Goal: Task Accomplishment & Management: Manage account settings

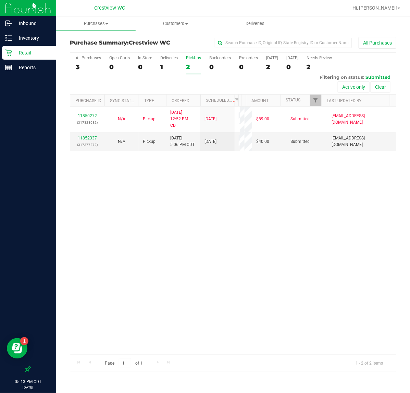
click at [320, 100] on div at bounding box center [321, 101] width 3 height 12
click at [315, 101] on span "Filter" at bounding box center [315, 100] width 5 height 5
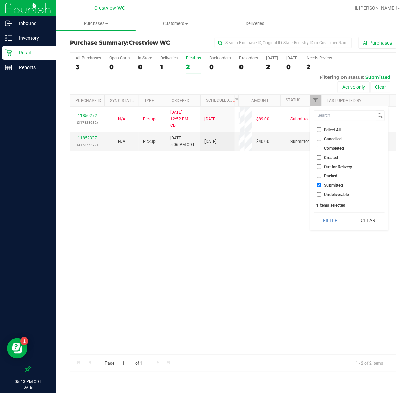
click at [319, 131] on input "Select All" at bounding box center [319, 129] width 4 height 4
checkbox input "true"
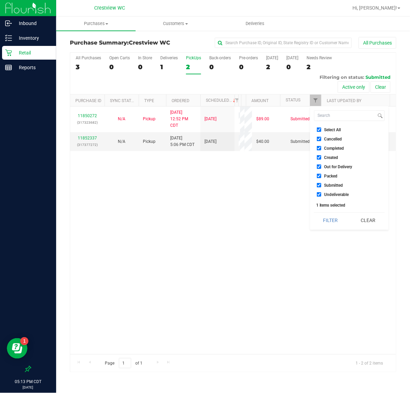
checkbox input "true"
click at [319, 131] on input "Select All" at bounding box center [319, 129] width 4 height 4
checkbox input "false"
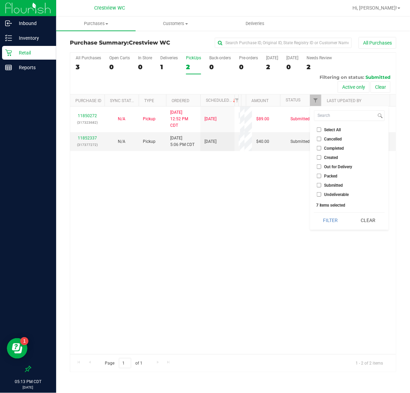
checkbox input "false"
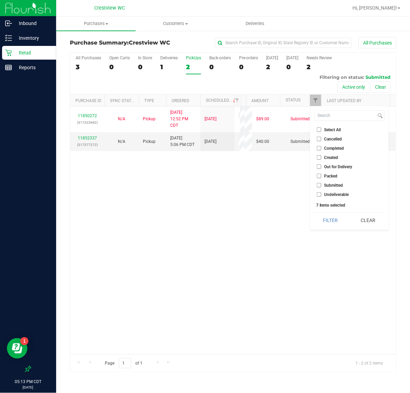
checkbox input "false"
click at [321, 182] on li "Submitted" at bounding box center [349, 185] width 71 height 7
click at [321, 184] on input "Submitted" at bounding box center [319, 185] width 4 height 4
checkbox input "true"
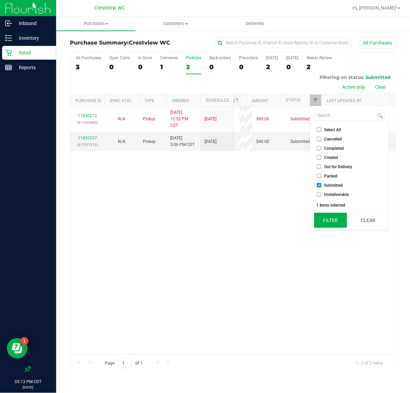
click at [316, 225] on button "Filter" at bounding box center [330, 220] width 33 height 15
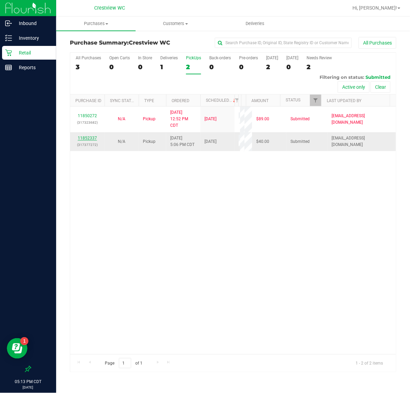
click at [87, 140] on link "11852337" at bounding box center [87, 138] width 19 height 5
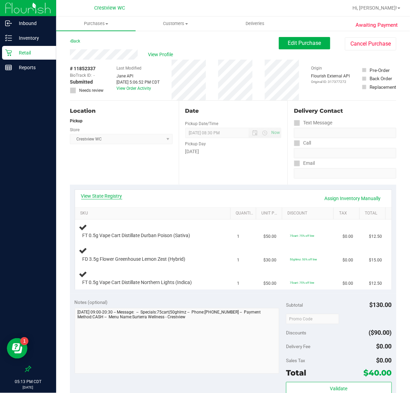
click at [107, 195] on link "View State Registry" at bounding box center [101, 196] width 41 height 7
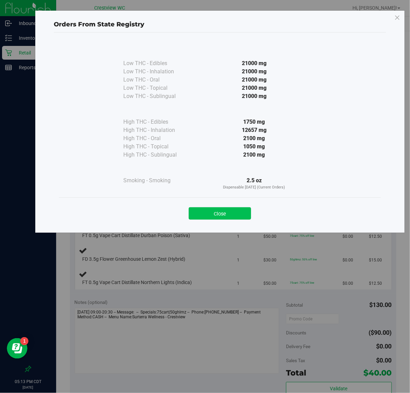
click at [208, 212] on button "Close" at bounding box center [220, 213] width 62 height 12
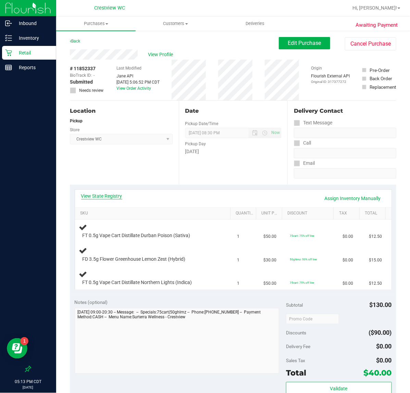
click at [106, 194] on link "View State Registry" at bounding box center [101, 196] width 41 height 7
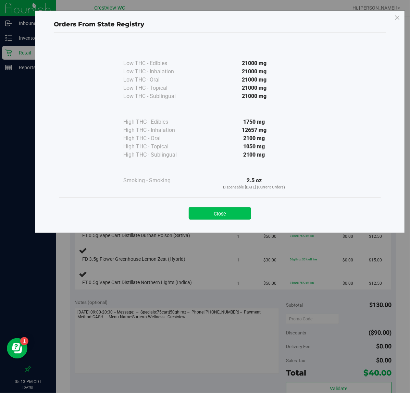
click at [240, 212] on button "Close" at bounding box center [220, 213] width 62 height 12
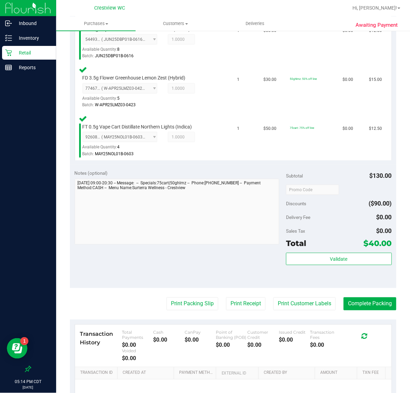
scroll to position [278, 0]
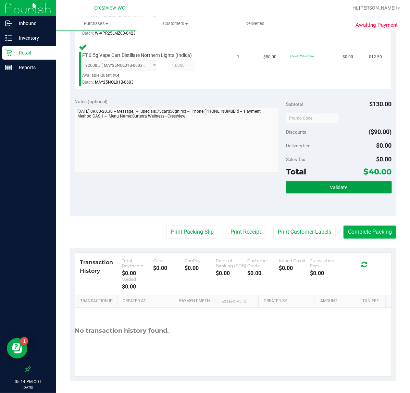
click at [330, 188] on span "Validate" at bounding box center [338, 187] width 17 height 5
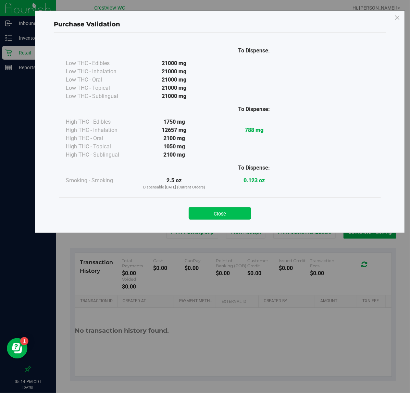
click at [223, 220] on button "Close" at bounding box center [220, 213] width 62 height 12
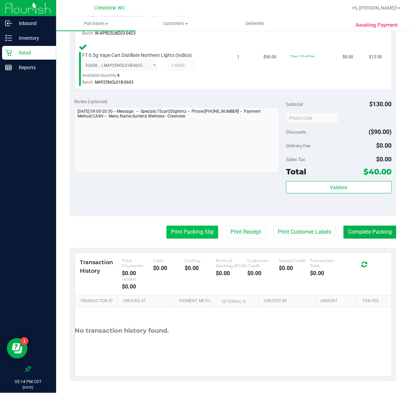
click at [195, 230] on button "Print Packing Slip" at bounding box center [193, 232] width 52 height 13
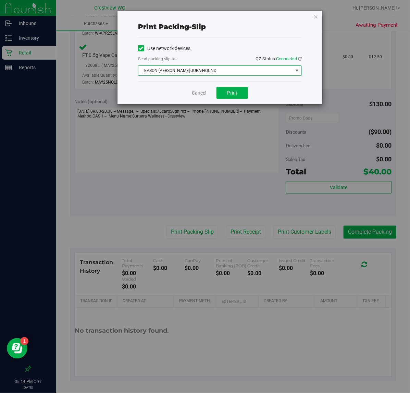
click at [232, 69] on span "EPSON-BRUNO-JURA-HOUND" at bounding box center [215, 71] width 155 height 10
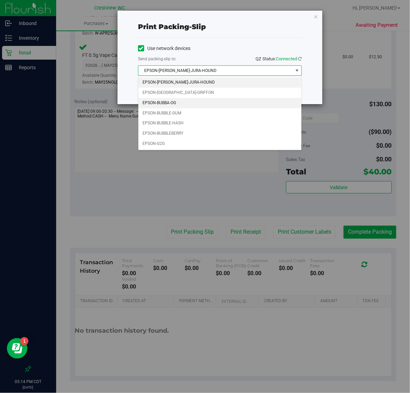
click at [188, 105] on li "EPSON-BUBBA-OG" at bounding box center [219, 103] width 163 height 10
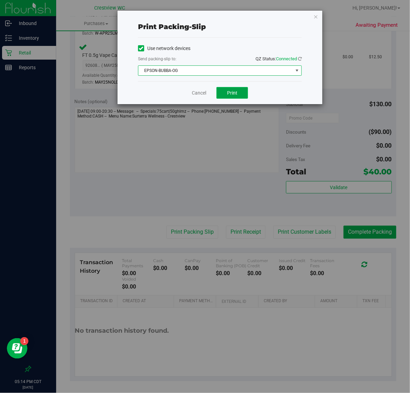
click at [229, 92] on span "Print" at bounding box center [232, 92] width 10 height 5
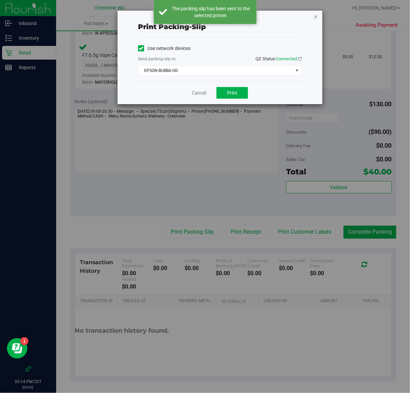
click at [316, 15] on icon "button" at bounding box center [316, 16] width 5 height 8
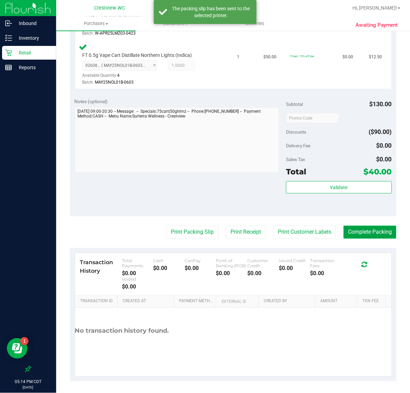
click at [355, 234] on button "Complete Packing" at bounding box center [370, 232] width 53 height 13
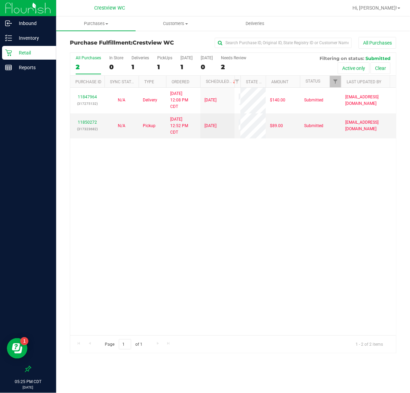
drag, startPoint x: 245, startPoint y: 82, endPoint x: 266, endPoint y: 81, distance: 21.2
click at [266, 81] on div "Purchase ID Sync Status Type Ordered Scheduled Customer State Registry ID Addre…" at bounding box center [230, 82] width 320 height 12
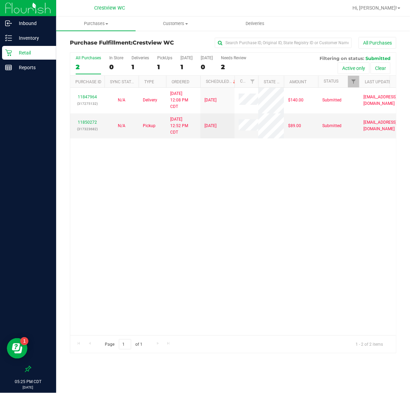
drag, startPoint x: 242, startPoint y: 83, endPoint x: 261, endPoint y: 82, distance: 19.2
click at [261, 82] on div "Purchase ID Sync Status Type Ordered Scheduled Customer State Registry ID Addre…" at bounding box center [230, 82] width 320 height 12
drag, startPoint x: 234, startPoint y: 82, endPoint x: 225, endPoint y: 80, distance: 8.7
click at [225, 80] on div "Purchase ID Sync Status Type Ordered Scheduled Customer State Registry ID Addre…" at bounding box center [230, 82] width 320 height 12
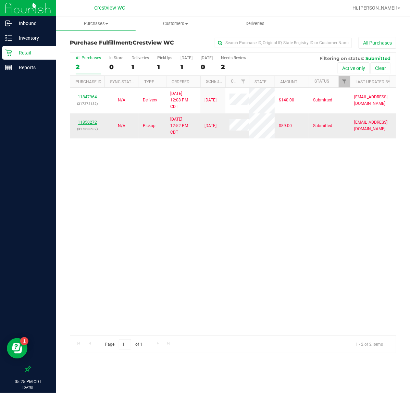
click at [93, 124] on link "11850272" at bounding box center [87, 122] width 19 height 5
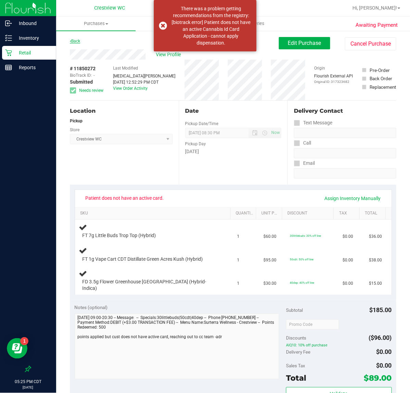
click at [77, 41] on link "Back" at bounding box center [75, 41] width 10 height 5
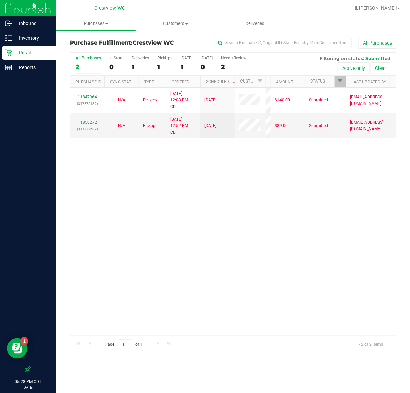
click at [266, 88] on div "All Purchases 2 In Store 0 Deliveries 1 PickUps 1 Today 1 Tomorrow 0 Needs Revi…" at bounding box center [233, 202] width 327 height 301
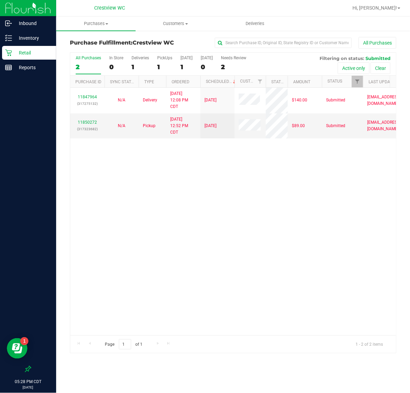
drag, startPoint x: 269, startPoint y: 84, endPoint x: 286, endPoint y: 85, distance: 17.5
click at [286, 85] on div "Purchase ID Sync Status Type Ordered Scheduled Customer State Registry ID Addre…" at bounding box center [230, 82] width 320 height 12
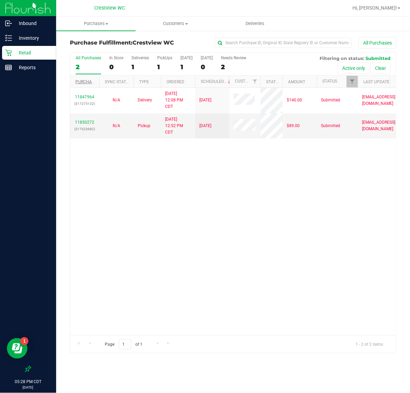
drag, startPoint x: 105, startPoint y: 83, endPoint x: 99, endPoint y: 83, distance: 5.8
click at [99, 83] on div "Purchase ID Sync Status Type Ordered Scheduled Customer State Registry ID Addre…" at bounding box center [230, 82] width 320 height 12
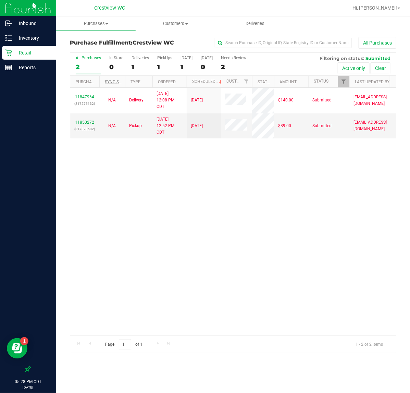
drag, startPoint x: 134, startPoint y: 81, endPoint x: 120, endPoint y: 81, distance: 14.0
click at [120, 81] on div "Purchase ID Sync Status Type Ordered Scheduled Customer State Registry ID Addre…" at bounding box center [230, 82] width 320 height 12
drag, startPoint x: 148, startPoint y: 82, endPoint x: 142, endPoint y: 83, distance: 6.9
click at [142, 83] on tr "Purchase ID Sync Status Type Ordered Scheduled Customer State Registry ID Addre…" at bounding box center [242, 82] width 344 height 12
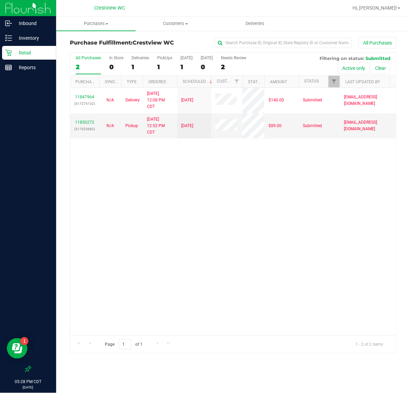
drag, startPoint x: 147, startPoint y: 85, endPoint x: 140, endPoint y: 86, distance: 6.9
click at [140, 86] on div "Purchase ID Sync Status Type Ordered Scheduled Customer State Registry ID Addre…" at bounding box center [230, 82] width 320 height 12
drag, startPoint x: 212, startPoint y: 82, endPoint x: 201, endPoint y: 82, distance: 10.6
click at [201, 82] on div "Purchase ID Sync Status Type Ordered Scheduled Customer State Registry ID Addre…" at bounding box center [230, 82] width 320 height 12
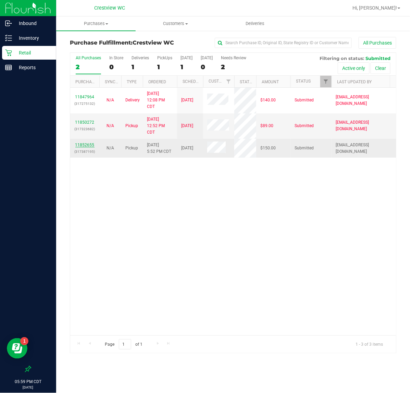
click at [86, 147] on link "11852655" at bounding box center [84, 145] width 19 height 5
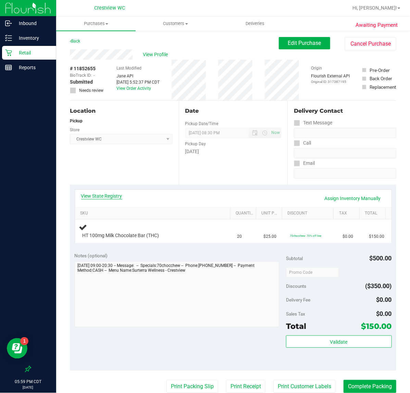
click at [90, 194] on link "View State Registry" at bounding box center [101, 196] width 41 height 7
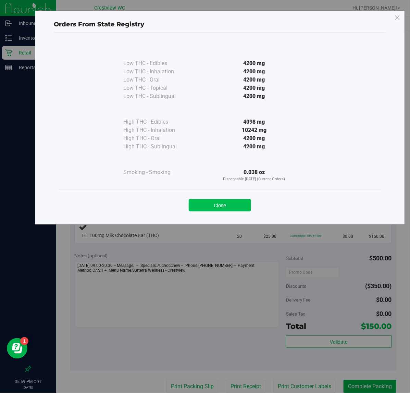
click at [201, 203] on button "Close" at bounding box center [220, 205] width 62 height 12
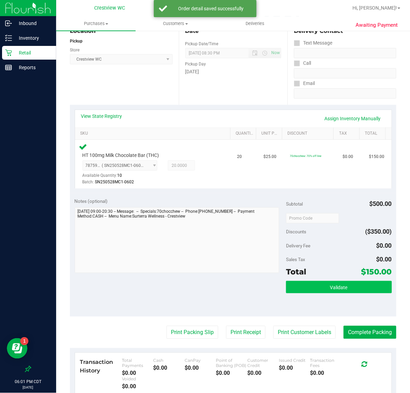
scroll to position [86, 0]
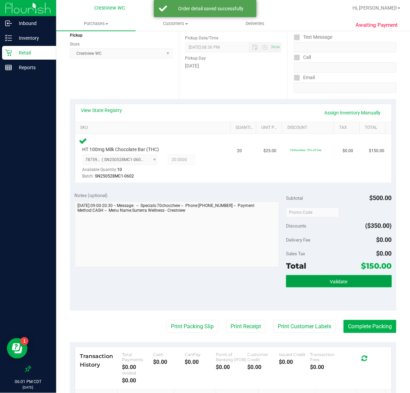
click at [313, 279] on button "Validate" at bounding box center [339, 281] width 106 height 12
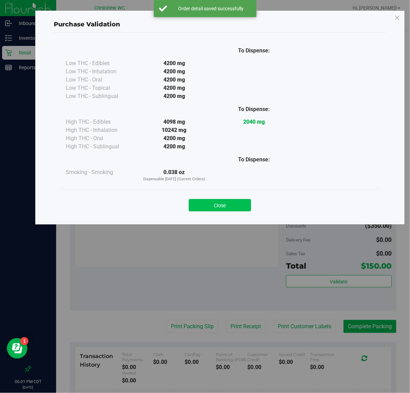
click at [240, 208] on button "Close" at bounding box center [220, 205] width 62 height 12
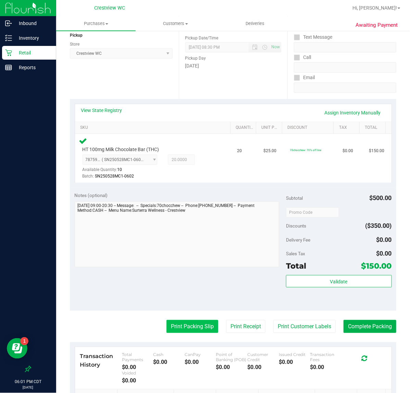
click at [187, 327] on button "Print Packing Slip" at bounding box center [193, 326] width 52 height 13
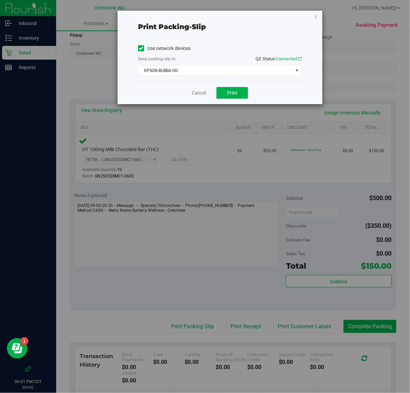
click at [239, 100] on div "Cancel Print" at bounding box center [220, 92] width 164 height 23
click at [242, 91] on button "Print" at bounding box center [233, 93] width 32 height 12
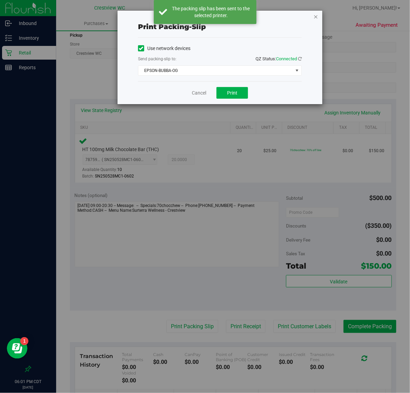
click at [314, 16] on icon "button" at bounding box center [316, 16] width 5 height 8
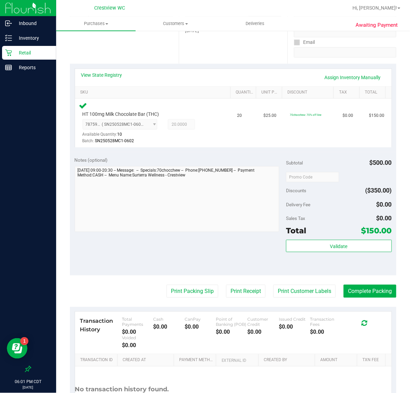
scroll to position [180, 0]
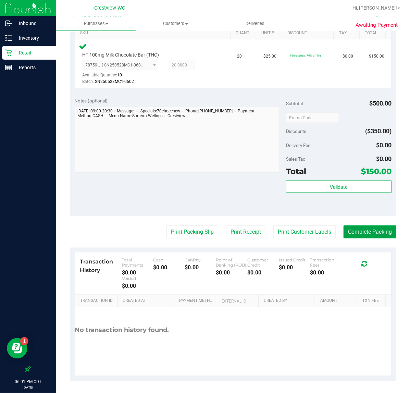
click at [353, 229] on button "Complete Packing" at bounding box center [370, 231] width 53 height 13
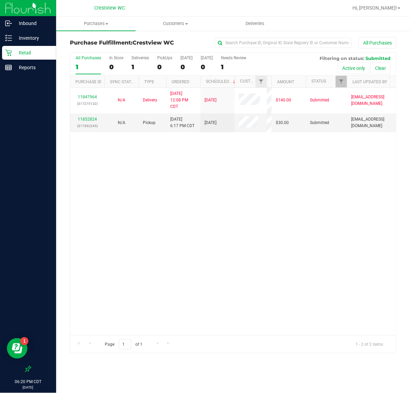
drag, startPoint x: 240, startPoint y: 83, endPoint x: 268, endPoint y: 85, distance: 27.9
click at [268, 85] on div "Purchase ID Sync Status Type Ordered Scheduled Customer State Registry ID Addre…" at bounding box center [230, 82] width 320 height 12
click at [87, 120] on link "11852824" at bounding box center [87, 119] width 19 height 5
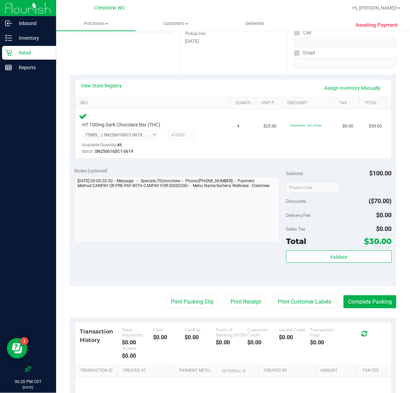
scroll to position [171, 0]
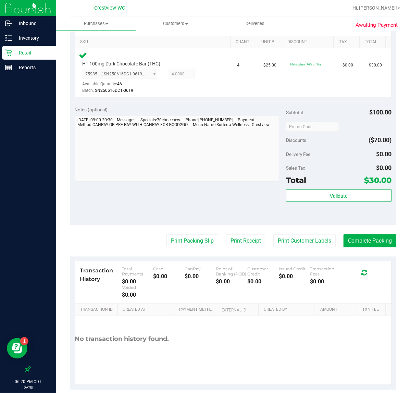
click at [326, 187] on div "Subtotal $100.00 Discounts ($70.00) Delivery Fee $0.00 Sales Tax $0.00 Total $3…" at bounding box center [339, 163] width 106 height 114
click at [330, 195] on span "Validate" at bounding box center [338, 195] width 17 height 5
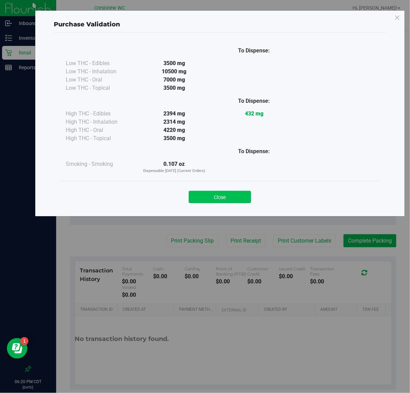
click at [211, 196] on button "Close" at bounding box center [220, 197] width 62 height 12
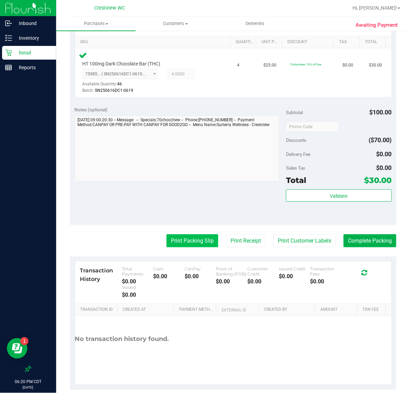
click at [172, 238] on button "Print Packing Slip" at bounding box center [193, 240] width 52 height 13
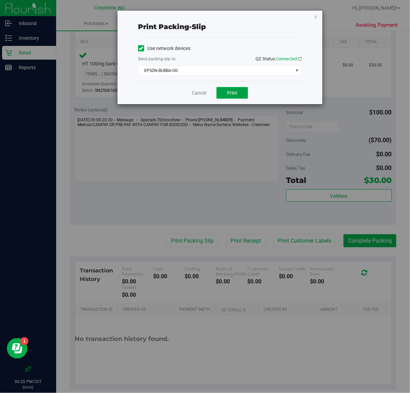
click at [241, 94] on button "Print" at bounding box center [233, 93] width 32 height 12
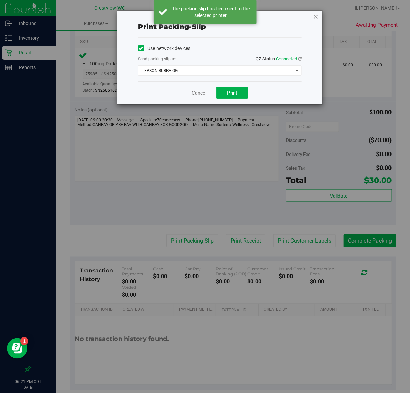
click at [314, 19] on icon "button" at bounding box center [316, 16] width 5 height 8
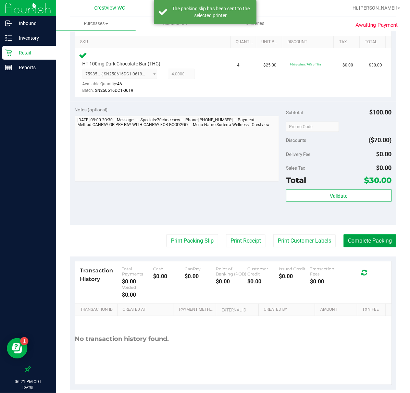
click at [379, 243] on button "Complete Packing" at bounding box center [370, 240] width 53 height 13
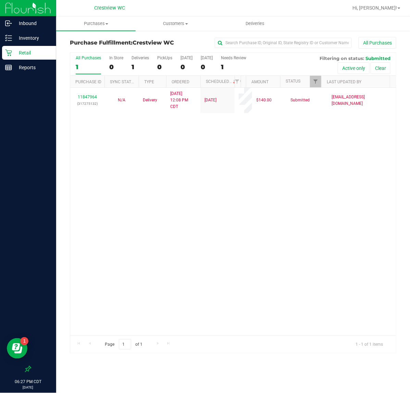
click at [320, 80] on div at bounding box center [321, 82] width 3 height 12
click at [316, 80] on span "Filter" at bounding box center [315, 81] width 5 height 5
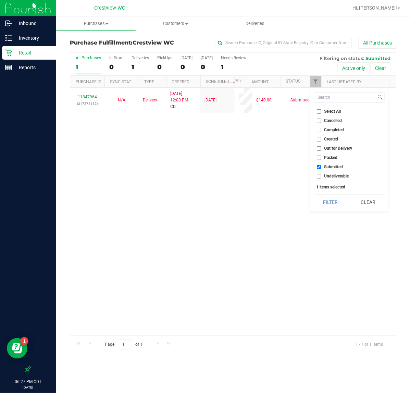
click at [317, 110] on input "Select All" at bounding box center [319, 111] width 4 height 4
checkbox input "true"
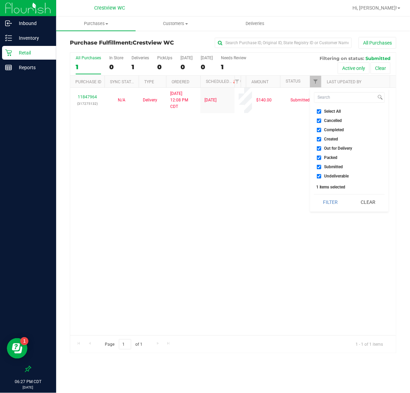
checkbox input "true"
click at [317, 110] on input "Select All" at bounding box center [319, 111] width 4 height 4
checkbox input "false"
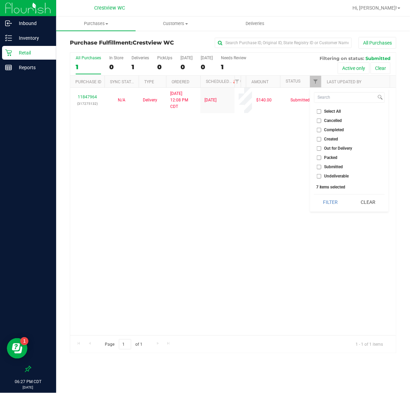
checkbox input "false"
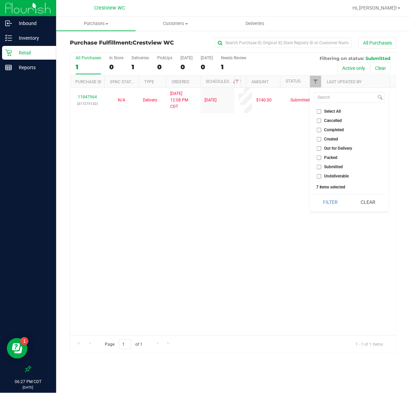
checkbox input "false"
click at [319, 158] on input "Packed" at bounding box center [319, 158] width 4 height 4
checkbox input "true"
click at [319, 197] on button "Filter" at bounding box center [330, 202] width 33 height 15
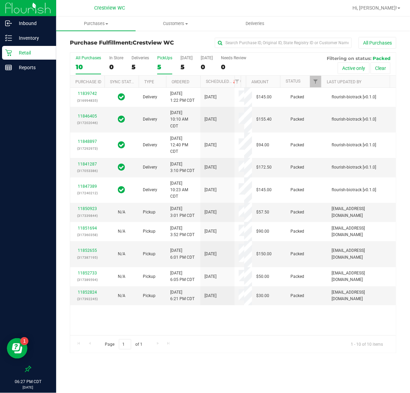
click at [162, 65] on div "5" at bounding box center [164, 67] width 15 height 8
click at [0, 0] on input "PickUps 5" at bounding box center [0, 0] width 0 height 0
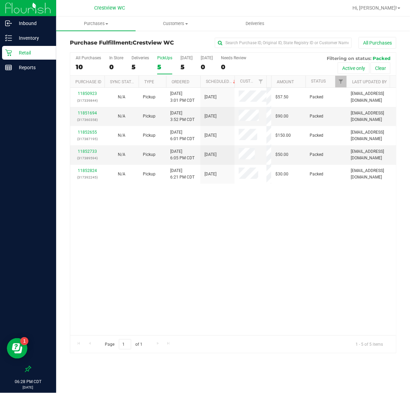
drag, startPoint x: 244, startPoint y: 80, endPoint x: 269, endPoint y: 81, distance: 25.7
click at [269, 81] on div "Purchase ID Sync Status Type Ordered Scheduled Customer State Registry ID Addre…" at bounding box center [230, 82] width 320 height 12
drag, startPoint x: 150, startPoint y: 35, endPoint x: 182, endPoint y: 73, distance: 49.8
click at [340, 79] on span "Filter" at bounding box center [340, 81] width 5 height 5
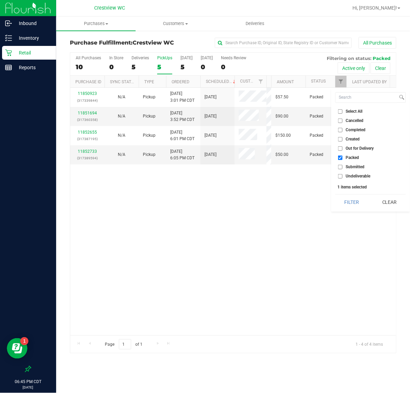
click at [340, 110] on input "Select All" at bounding box center [340, 111] width 4 height 4
checkbox input "true"
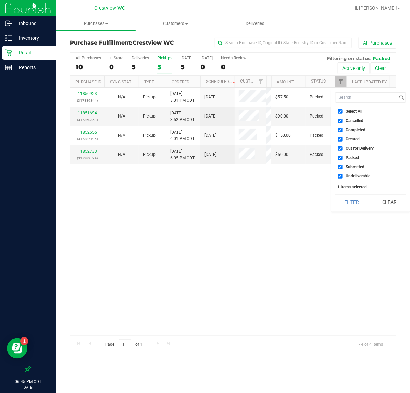
checkbox input "true"
click at [340, 110] on input "Select All" at bounding box center [340, 111] width 4 height 4
checkbox input "false"
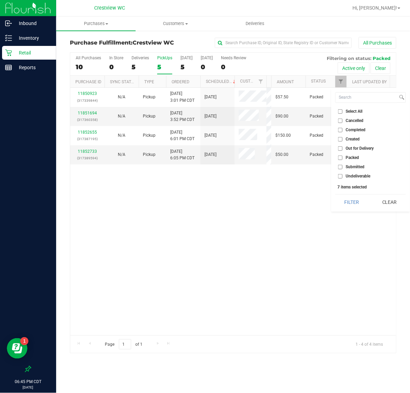
checkbox input "false"
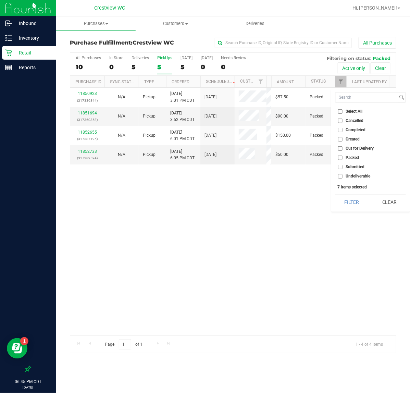
checkbox input "false"
click at [342, 167] on input "Submitted" at bounding box center [340, 167] width 4 height 4
checkbox input "true"
click at [345, 205] on button "Filter" at bounding box center [351, 202] width 33 height 15
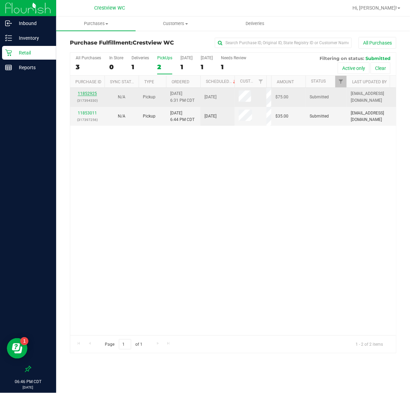
click at [94, 93] on link "11852925" at bounding box center [87, 93] width 19 height 5
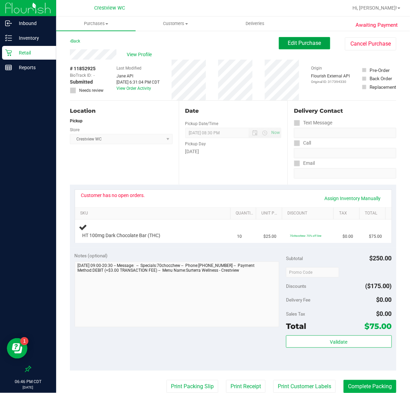
click at [309, 41] on span "Edit Purchase" at bounding box center [304, 43] width 33 height 7
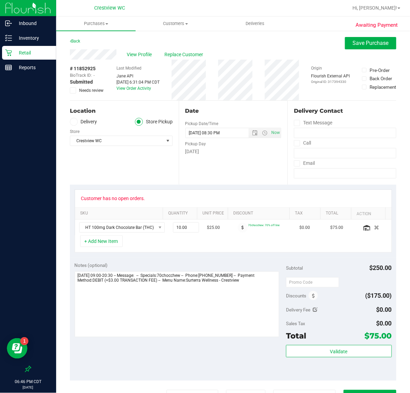
click at [74, 90] on icon at bounding box center [73, 90] width 4 height 0
click at [0, 0] on input "Needs review" at bounding box center [0, 0] width 0 height 0
click at [358, 46] on span "Save Purchase" at bounding box center [371, 43] width 36 height 7
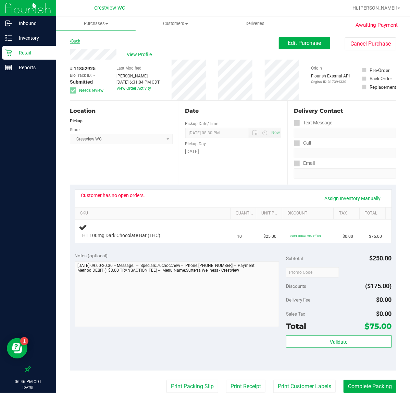
click at [79, 41] on link "Back" at bounding box center [75, 41] width 10 height 5
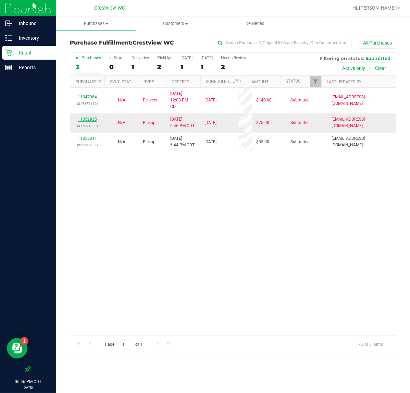
click at [95, 119] on link "11852925" at bounding box center [87, 119] width 19 height 5
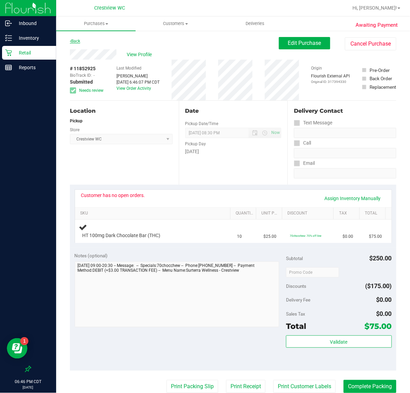
click at [72, 39] on link "Back" at bounding box center [75, 41] width 10 height 5
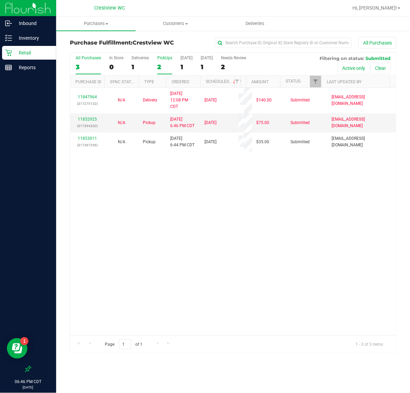
click at [162, 66] on div "2" at bounding box center [164, 67] width 15 height 8
click at [0, 0] on input "PickUps 2" at bounding box center [0, 0] width 0 height 0
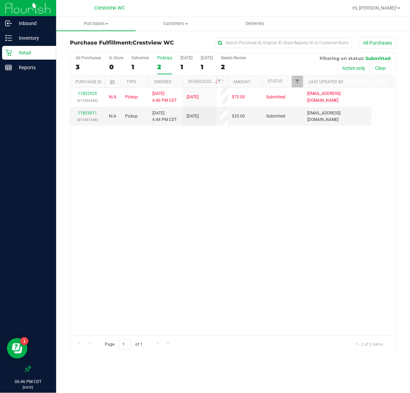
drag, startPoint x: 138, startPoint y: 84, endPoint x: 119, endPoint y: 83, distance: 19.2
click at [119, 83] on div "Purchase ID Sync Status Type Ordered Scheduled Customer State Registry ID Addre…" at bounding box center [230, 82] width 320 height 12
drag, startPoint x: 150, startPoint y: 82, endPoint x: 146, endPoint y: 82, distance: 3.5
click at [143, 82] on div "Purchase ID Sync Status Type Ordered Scheduled Customer State Registry ID Addre…" at bounding box center [230, 82] width 320 height 12
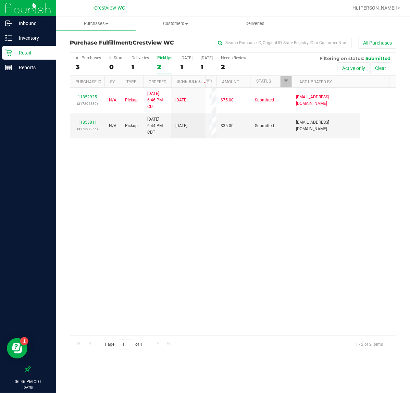
drag, startPoint x: 177, startPoint y: 81, endPoint x: 168, endPoint y: 81, distance: 9.3
click at [168, 81] on div "Purchase ID Sync Status Type Ordered Scheduled Customer State Registry ID Addre…" at bounding box center [230, 82] width 320 height 12
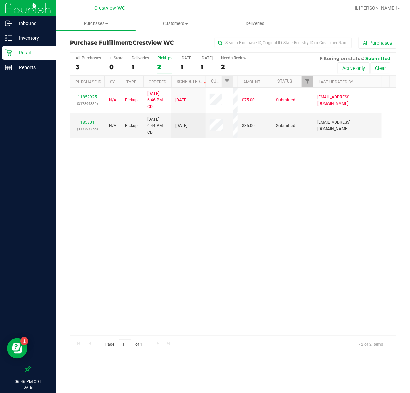
drag, startPoint x: 211, startPoint y: 86, endPoint x: 233, endPoint y: 87, distance: 21.6
click at [233, 87] on div "Purchase ID Sync Status Type Ordered Scheduled Customer State Registry ID Addre…" at bounding box center [230, 82] width 320 height 12
click at [88, 123] on link "11853011" at bounding box center [87, 122] width 19 height 5
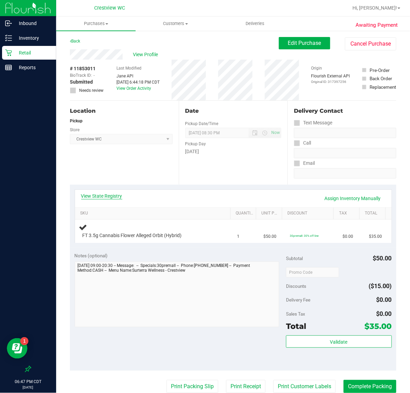
click at [91, 195] on link "View State Registry" at bounding box center [101, 196] width 41 height 7
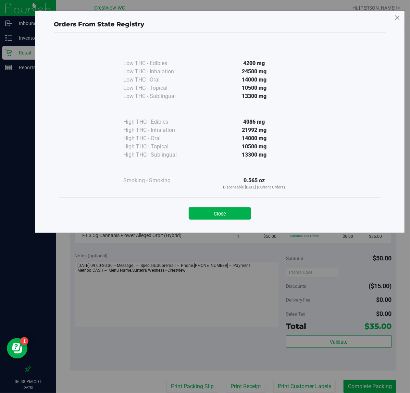
click at [394, 17] on icon at bounding box center [397, 17] width 6 height 11
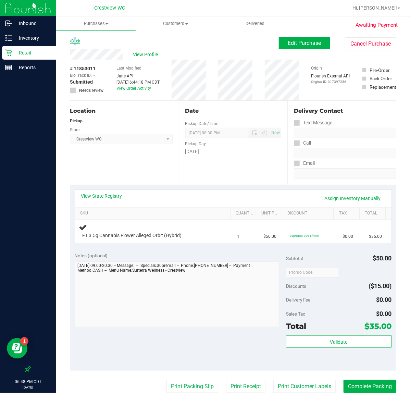
click at [74, 39] on link "Back" at bounding box center [75, 41] width 10 height 5
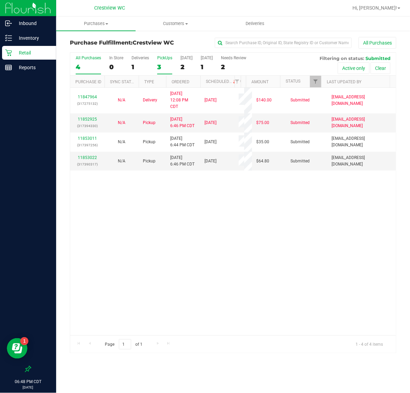
click at [162, 64] on div "3" at bounding box center [164, 67] width 15 height 8
click at [0, 0] on input "PickUps 3" at bounding box center [0, 0] width 0 height 0
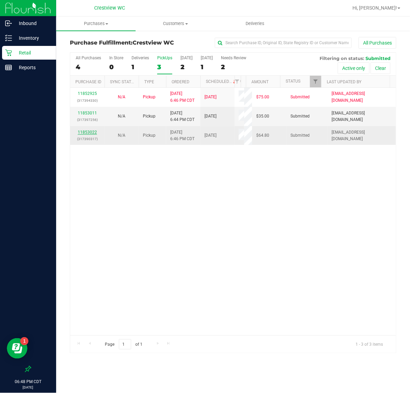
click at [93, 131] on link "11853022" at bounding box center [87, 132] width 19 height 5
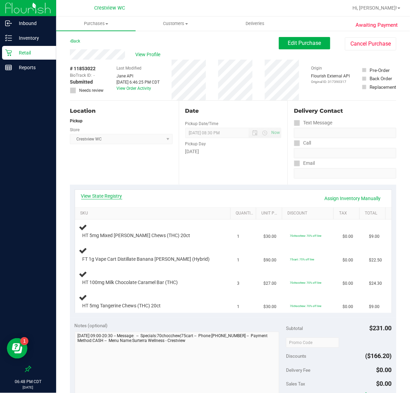
click at [112, 196] on link "View State Registry" at bounding box center [101, 196] width 41 height 7
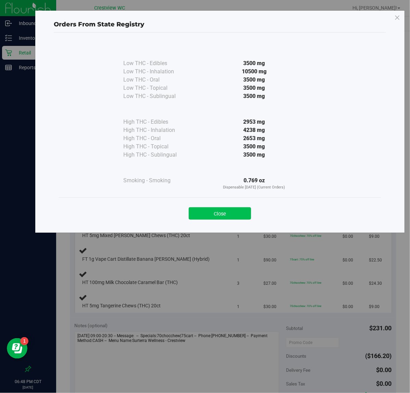
click at [218, 213] on button "Close" at bounding box center [220, 213] width 62 height 12
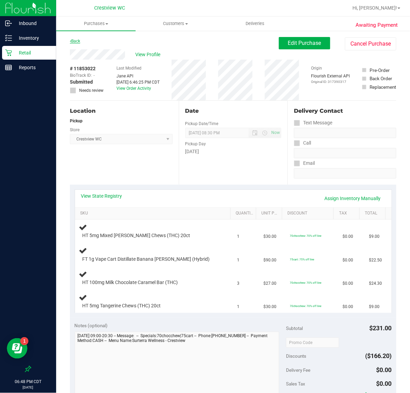
click at [79, 41] on link "Back" at bounding box center [75, 41] width 10 height 5
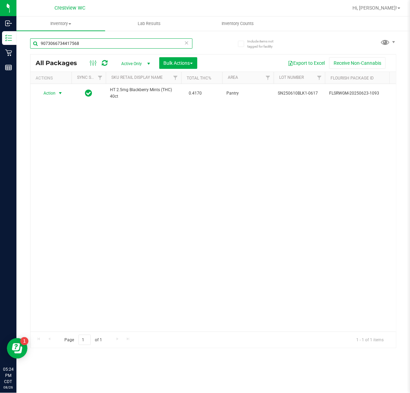
click at [114, 46] on input "9073066734417568" at bounding box center [111, 43] width 162 height 10
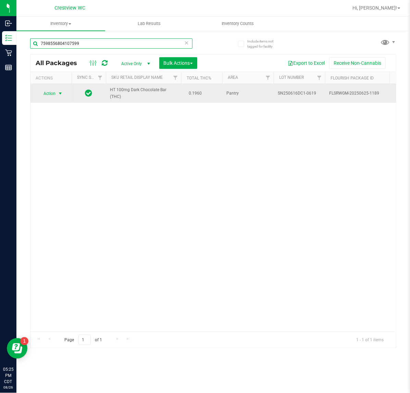
type input "7598556804107599"
click at [52, 94] on span "Action" at bounding box center [46, 94] width 19 height 10
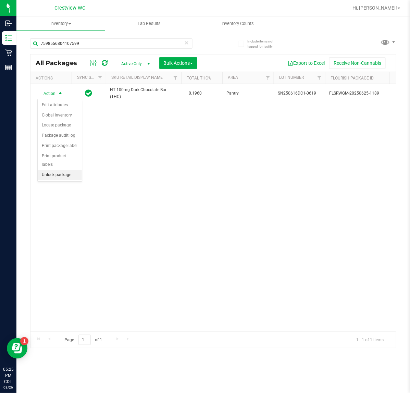
click at [58, 170] on li "Unlock package" at bounding box center [60, 175] width 44 height 10
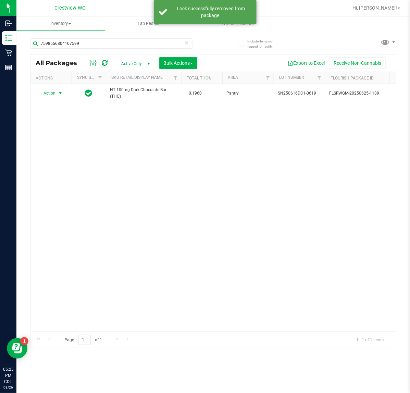
click at [54, 95] on span "Action" at bounding box center [46, 93] width 19 height 10
click at [58, 169] on li "Print package label" at bounding box center [64, 166] width 53 height 10
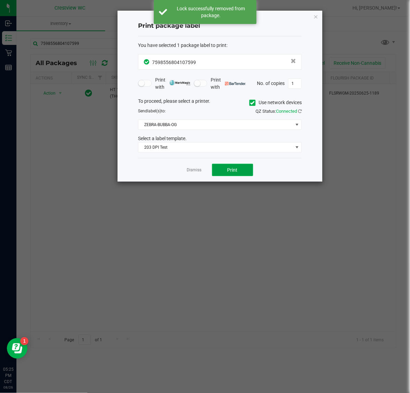
click at [233, 169] on span "Print" at bounding box center [233, 169] width 10 height 5
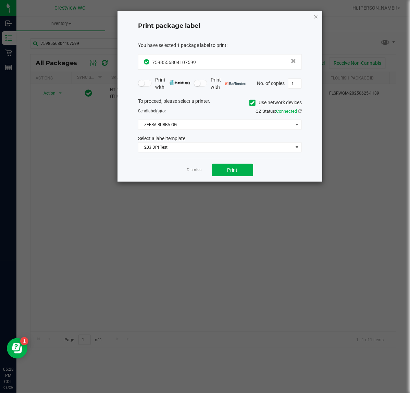
click at [314, 17] on icon "button" at bounding box center [316, 16] width 5 height 8
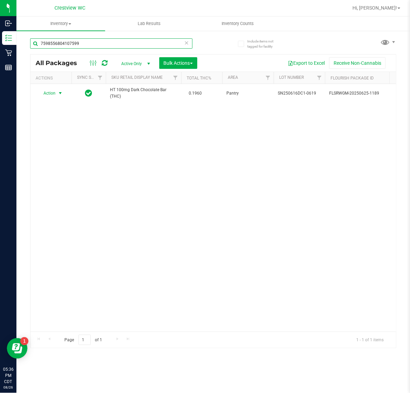
click at [117, 41] on input "7598556804107599" at bounding box center [111, 43] width 162 height 10
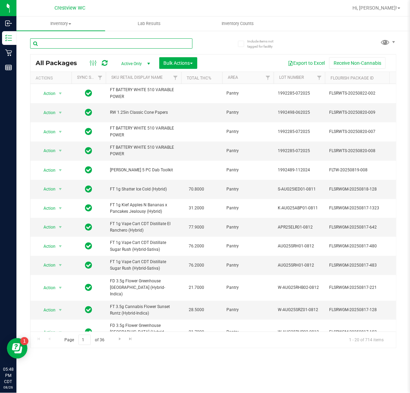
click at [137, 41] on input "text" at bounding box center [111, 43] width 162 height 10
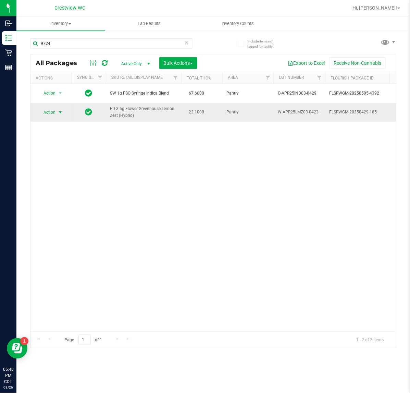
click at [50, 115] on span "Action" at bounding box center [46, 113] width 19 height 10
click at [61, 184] on li "Print package label" at bounding box center [64, 185] width 53 height 10
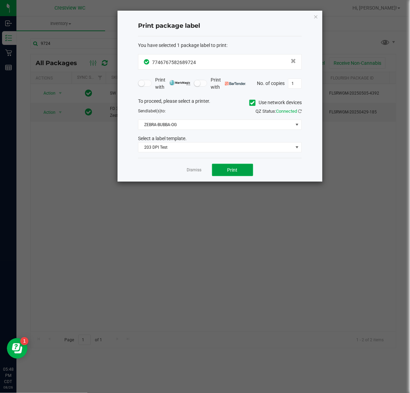
click at [241, 169] on button "Print" at bounding box center [232, 170] width 41 height 12
click at [318, 16] on icon "button" at bounding box center [316, 16] width 5 height 8
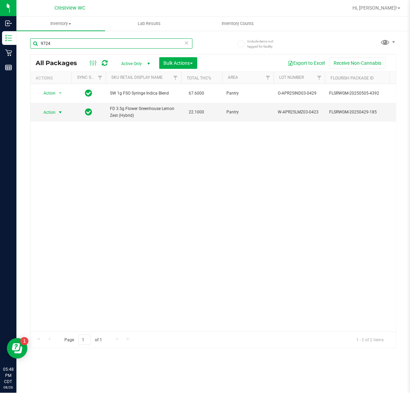
click at [87, 44] on input "9724" at bounding box center [111, 43] width 162 height 10
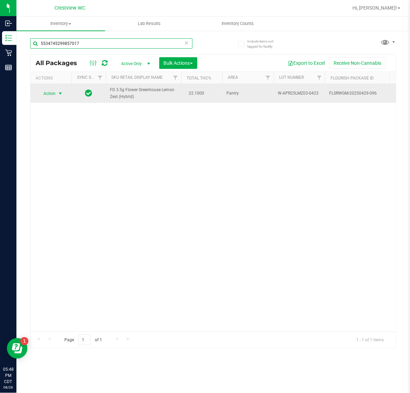
type input "5534745299857017"
click at [57, 96] on span "select" at bounding box center [60, 94] width 9 height 10
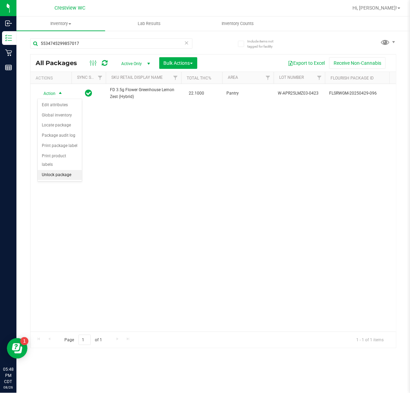
click at [47, 170] on li "Unlock package" at bounding box center [60, 175] width 44 height 10
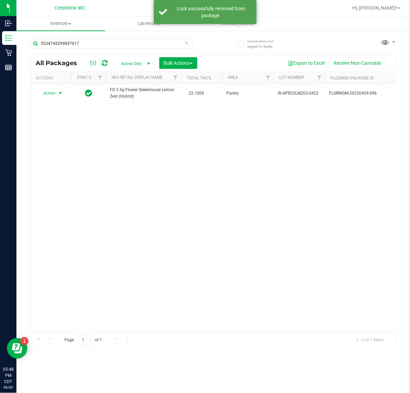
click at [57, 95] on span "select" at bounding box center [60, 93] width 9 height 10
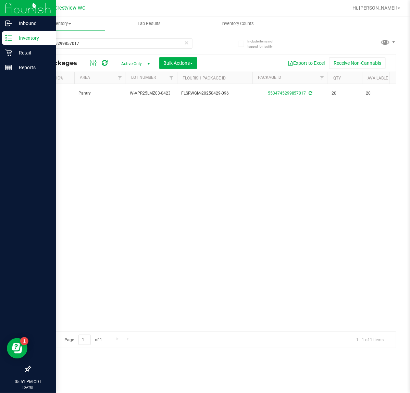
scroll to position [0, 64]
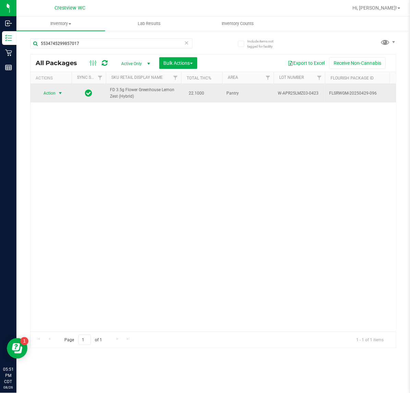
click at [57, 95] on span "select" at bounding box center [60, 93] width 9 height 10
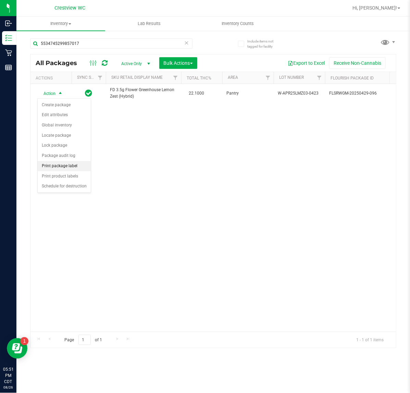
click at [59, 168] on li "Print package label" at bounding box center [64, 166] width 53 height 10
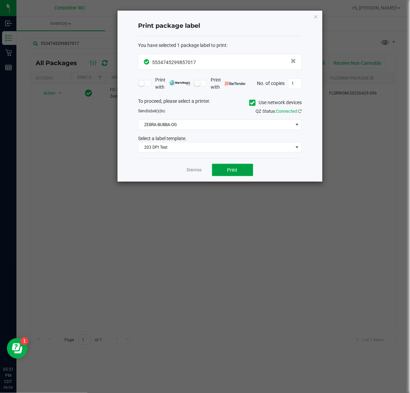
click at [226, 173] on button "Print" at bounding box center [232, 170] width 41 height 12
click at [65, 368] on ngb-modal-window "Print package label You have selected 1 package label to print : 55347452998570…" at bounding box center [207, 196] width 415 height 393
click at [314, 19] on icon "button" at bounding box center [316, 16] width 5 height 8
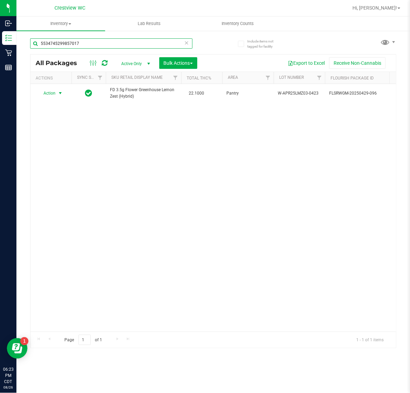
click at [124, 45] on input "5534745299857017" at bounding box center [111, 43] width 162 height 10
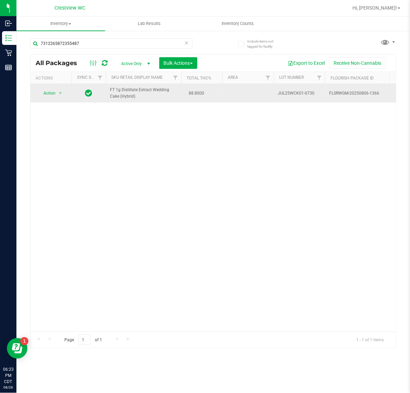
drag, startPoint x: 157, startPoint y: 100, endPoint x: 89, endPoint y: 86, distance: 68.6
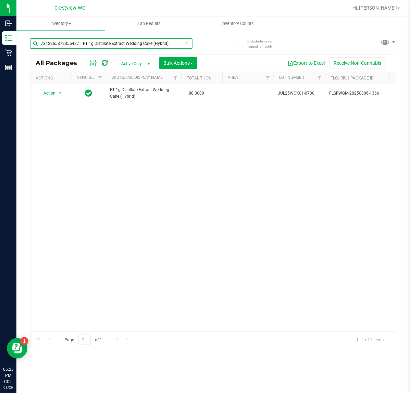
click at [79, 42] on input "7312265872355487 FT 1g Distillate Extract Wedding Cake (Hybrid)" at bounding box center [111, 43] width 162 height 10
click at [81, 43] on input "7312265872355487 FT 1g Distillate Extract Wedding Cake (Hybrid)" at bounding box center [111, 43] width 162 height 10
click at [165, 47] on input "FT 1g Distillate Extract Wedding Cake (Hybrid)" at bounding box center [111, 43] width 162 height 10
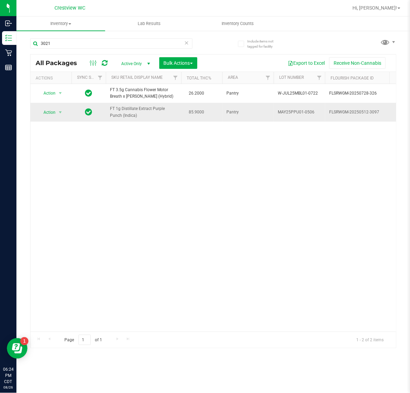
drag, startPoint x: 113, startPoint y: 115, endPoint x: 107, endPoint y: 113, distance: 6.5
click at [107, 113] on td "FT 1g Distillate Extract Purple Punch (Indica)" at bounding box center [143, 112] width 75 height 19
click at [49, 44] on input "3021FT 1g Distillate Extract Purple Punch (Indica)" at bounding box center [111, 43] width 162 height 10
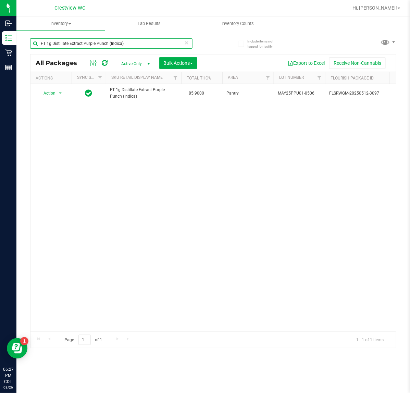
type input "FT 1g Distillate Extract Purple Punch (Indica)"
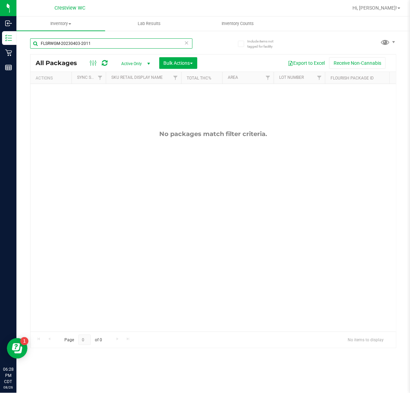
click at [119, 45] on input "FLSRWGM-20230403-2011" at bounding box center [111, 43] width 162 height 10
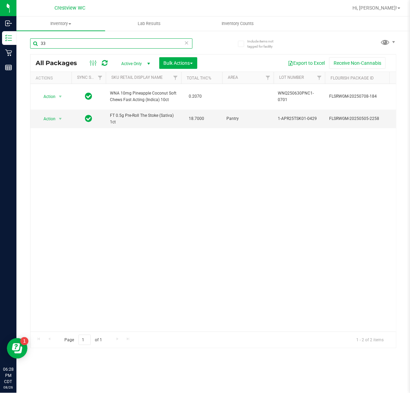
type input "3"
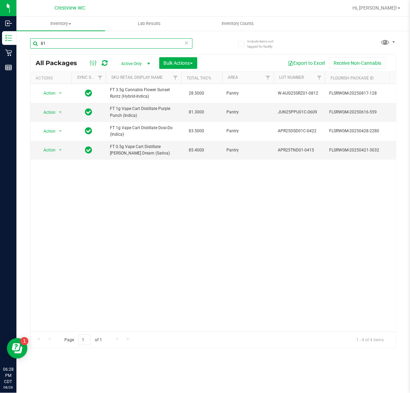
type input "8"
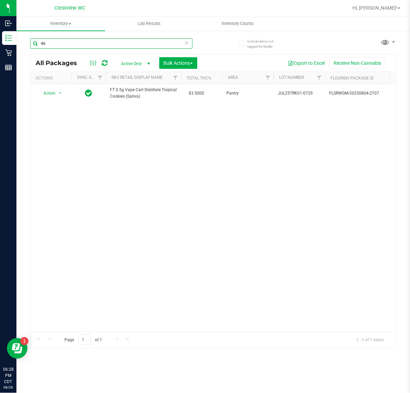
type input "4"
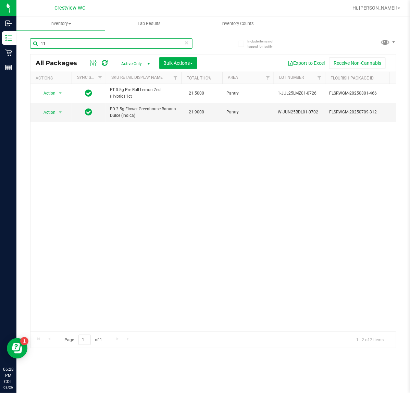
type input "1"
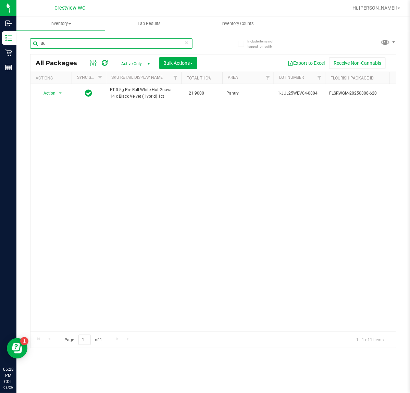
type input "3"
type input "9"
type input "2"
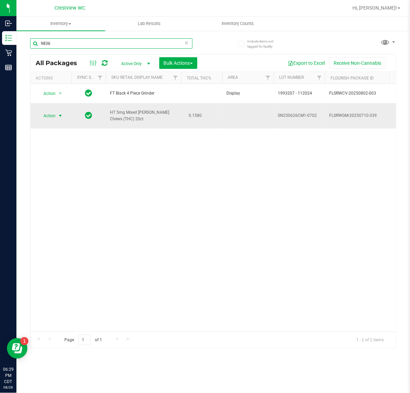
type input "9836"
click at [48, 112] on span "Action" at bounding box center [46, 116] width 19 height 10
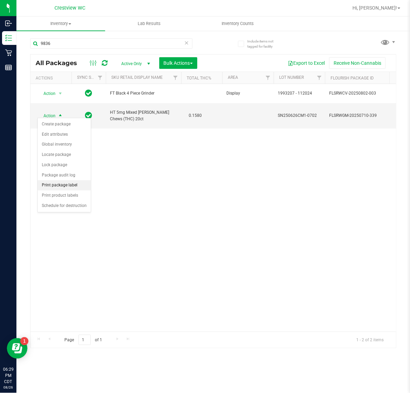
click at [69, 188] on li "Print package label" at bounding box center [64, 185] width 53 height 10
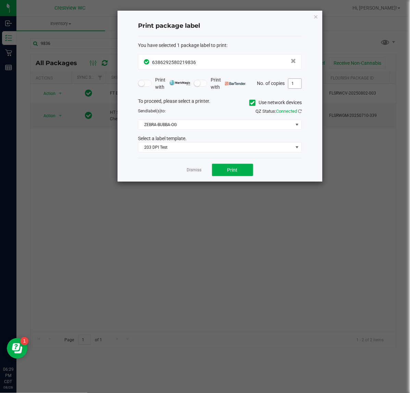
click at [292, 83] on input "1" at bounding box center [295, 84] width 13 height 10
type input "5"
click at [229, 166] on button "Print" at bounding box center [232, 170] width 41 height 12
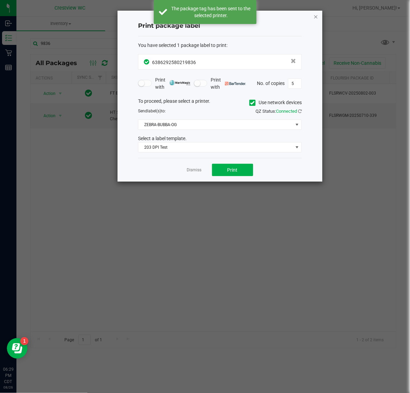
click at [316, 14] on icon "button" at bounding box center [316, 16] width 5 height 8
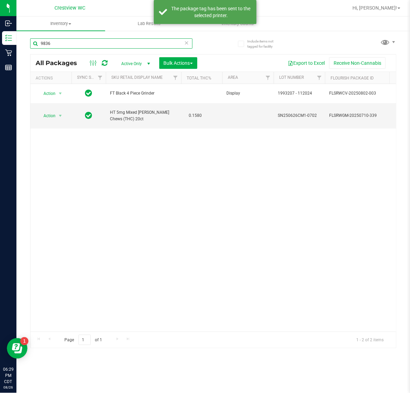
click at [157, 42] on input "9836" at bounding box center [111, 43] width 162 height 10
click at [156, 43] on input "9836" at bounding box center [111, 43] width 162 height 10
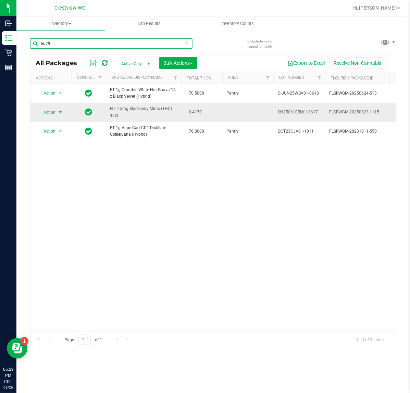
type input "6679"
click at [52, 110] on span "Action" at bounding box center [46, 113] width 19 height 10
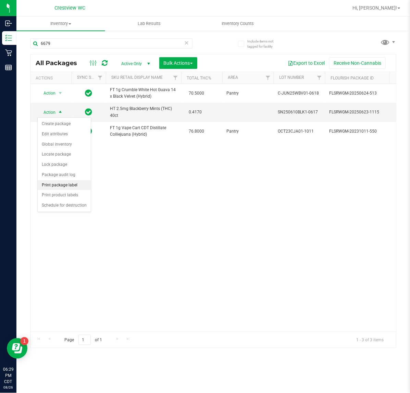
click at [65, 185] on li "Print package label" at bounding box center [64, 185] width 53 height 10
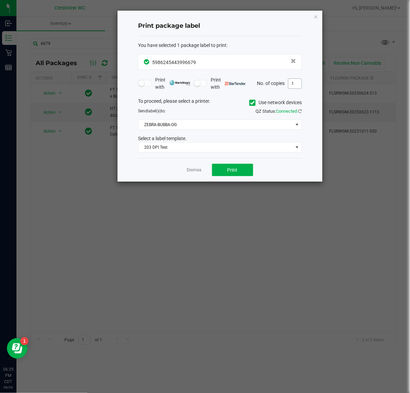
click at [297, 83] on input "1" at bounding box center [295, 84] width 13 height 10
type input "5"
click at [230, 172] on span "Print" at bounding box center [233, 169] width 10 height 5
click at [318, 18] on icon "button" at bounding box center [316, 16] width 5 height 8
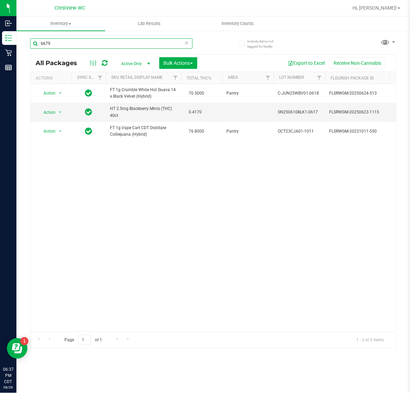
click at [181, 43] on input "6679" at bounding box center [111, 43] width 162 height 10
drag, startPoint x: 181, startPoint y: 43, endPoint x: 305, endPoint y: 30, distance: 125.1
click at [184, 43] on input "6679" at bounding box center [111, 43] width 162 height 10
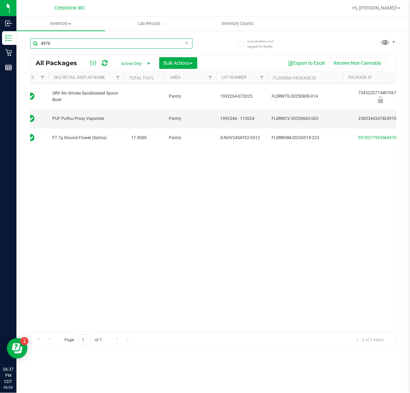
scroll to position [0, 141]
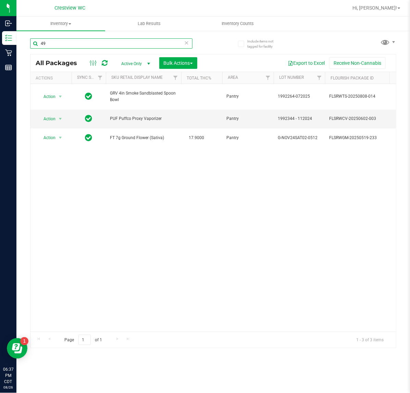
type input "4"
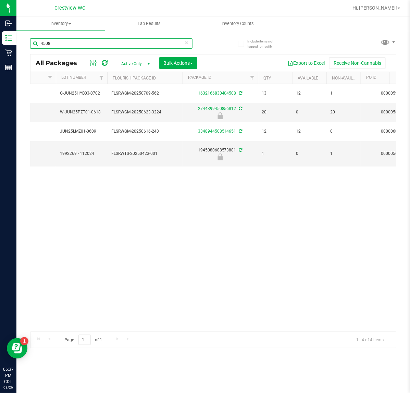
scroll to position [0, 218]
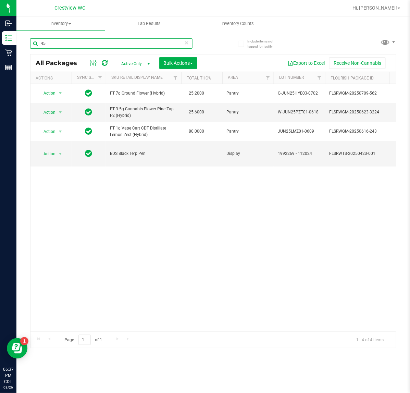
type input "4"
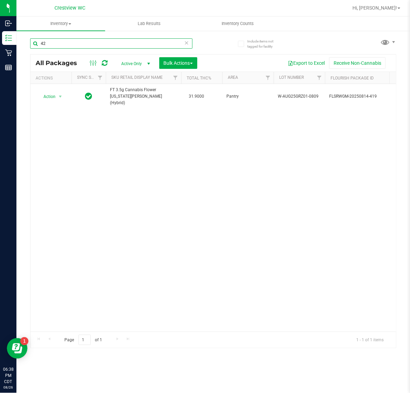
type input "4"
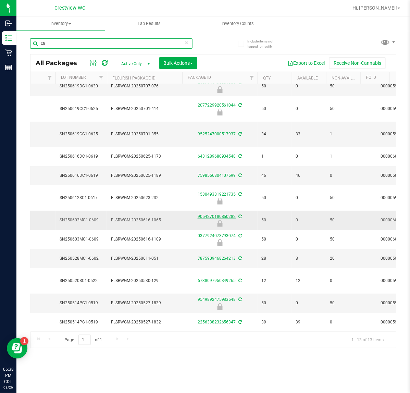
type input "c"
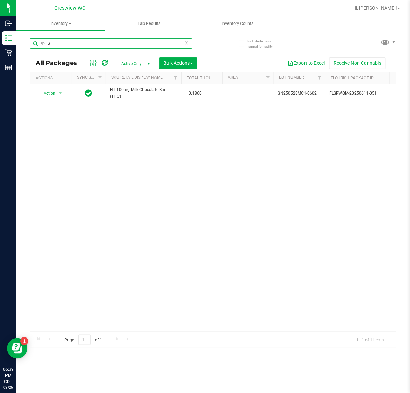
type input "4213"
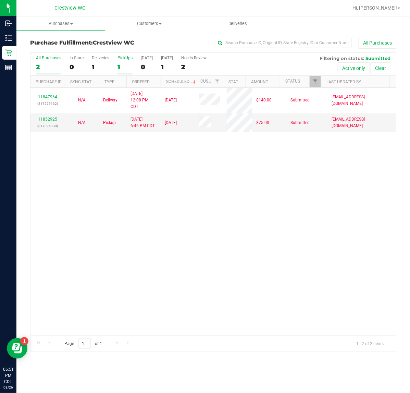
click at [125, 63] on div "1" at bounding box center [125, 67] width 15 height 8
click at [0, 0] on input "PickUps 1" at bounding box center [0, 0] width 0 height 0
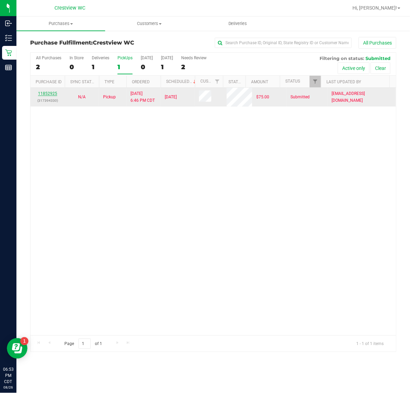
click at [47, 93] on link "11852925" at bounding box center [47, 93] width 19 height 5
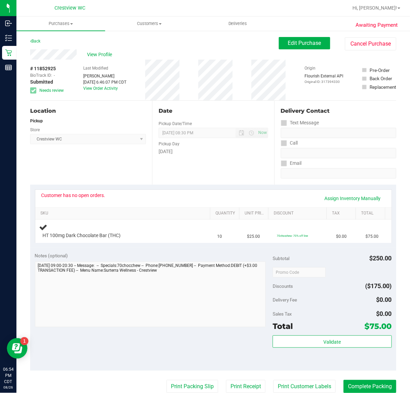
click at [199, 76] on div "# 11852925 BioTrack ID: - Submitted Needs review Last Modified Dominique Baker …" at bounding box center [213, 80] width 366 height 41
click at [40, 41] on link "Back" at bounding box center [35, 41] width 10 height 5
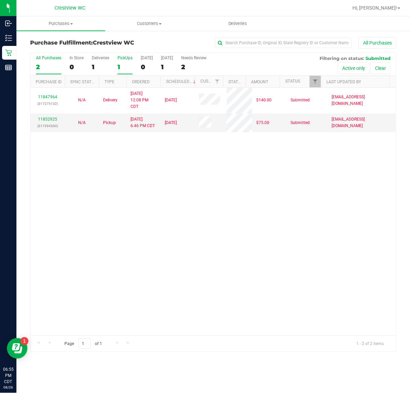
click at [125, 60] on label "PickUps 1" at bounding box center [125, 65] width 15 height 19
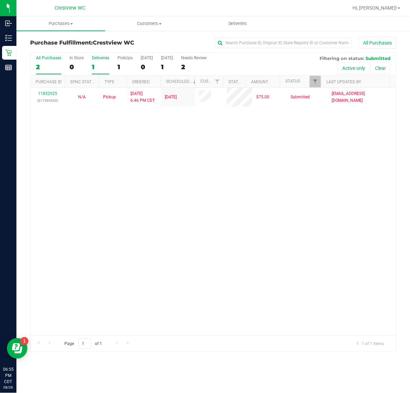
click at [93, 60] on div "Deliveries" at bounding box center [100, 58] width 17 height 5
click at [0, 0] on input "Deliveries 1" at bounding box center [0, 0] width 0 height 0
